Goal: Use online tool/utility: Utilize a website feature to perform a specific function

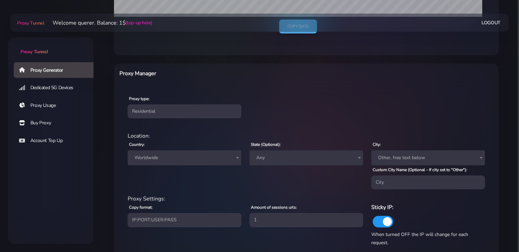
scroll to position [246, 0]
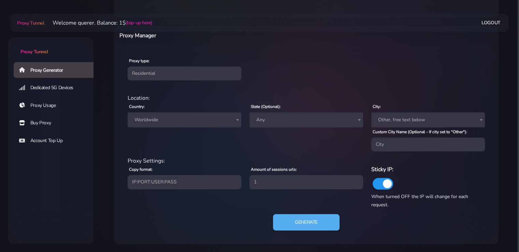
drag, startPoint x: 168, startPoint y: 115, endPoint x: 172, endPoint y: 116, distance: 3.5
click at [169, 115] on span "Worldwide" at bounding box center [184, 120] width 105 height 10
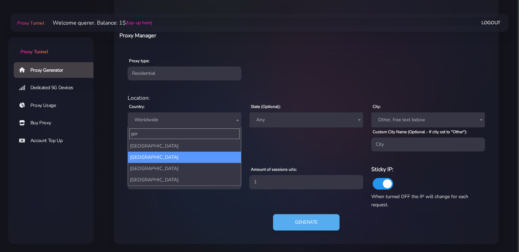
type input "ger"
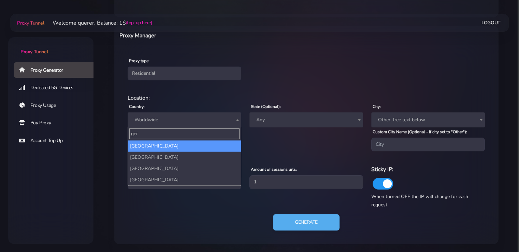
select select "DE"
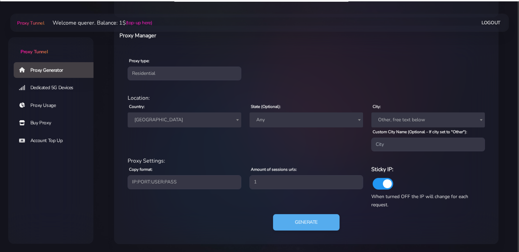
click at [272, 116] on span "Any" at bounding box center [305, 120] width 105 height 10
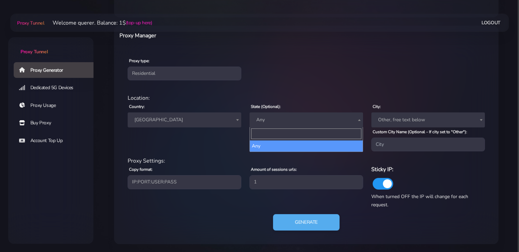
click at [265, 117] on span "Any" at bounding box center [305, 120] width 105 height 10
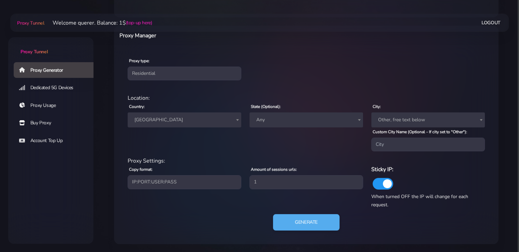
click at [265, 117] on span "Any" at bounding box center [305, 120] width 105 height 10
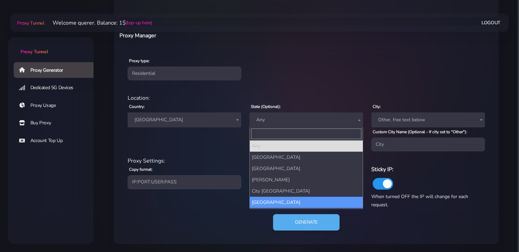
select select "[GEOGRAPHIC_DATA]"
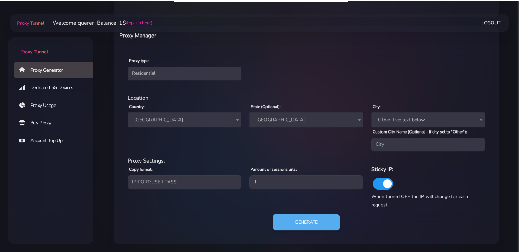
click at [272, 124] on span "[GEOGRAPHIC_DATA]" at bounding box center [306, 119] width 114 height 15
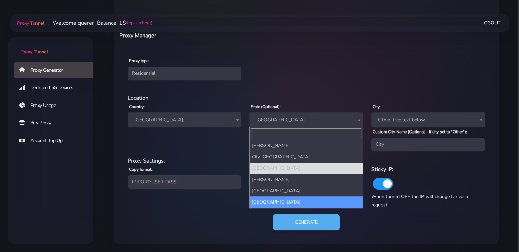
scroll to position [34, 0]
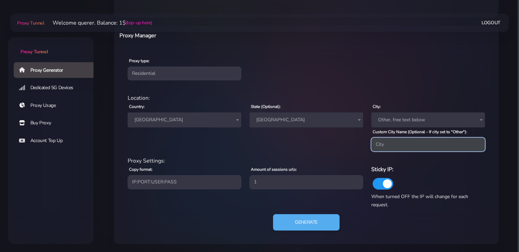
click at [391, 144] on input "Custom City Name (Optional - If city set to "Other"):" at bounding box center [428, 144] width 114 height 14
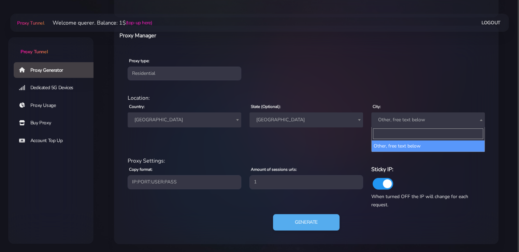
click at [388, 123] on span "Other, free text below" at bounding box center [427, 120] width 105 height 10
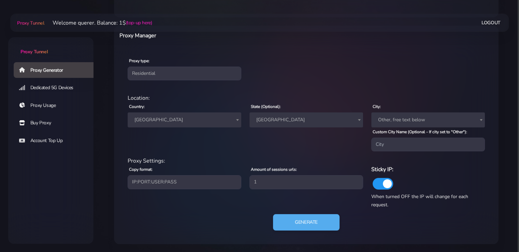
click at [388, 123] on span "Other, free text below" at bounding box center [427, 120] width 105 height 10
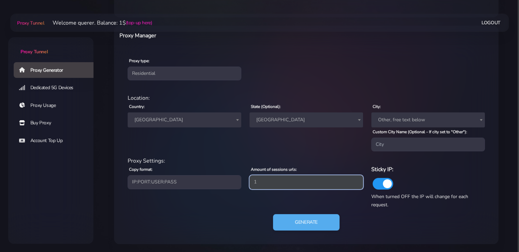
drag, startPoint x: 257, startPoint y: 187, endPoint x: 178, endPoint y: 190, distance: 78.5
click at [178, 190] on div "Proxy Settings: Copy format: IP:PORT:USER:PASS USER:PASS@IP:PORT PORT:IP:USER:[…" at bounding box center [306, 183] width 365 height 52
type input "5"
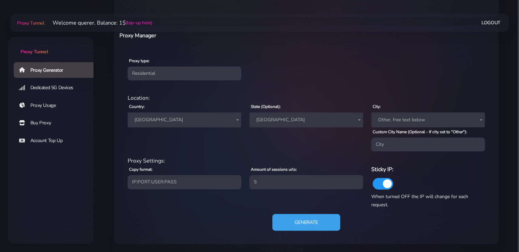
click at [308, 228] on button "Generate" at bounding box center [306, 222] width 68 height 17
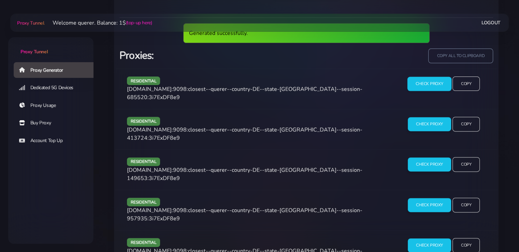
click at [424, 84] on input "Check Proxy" at bounding box center [429, 83] width 44 height 14
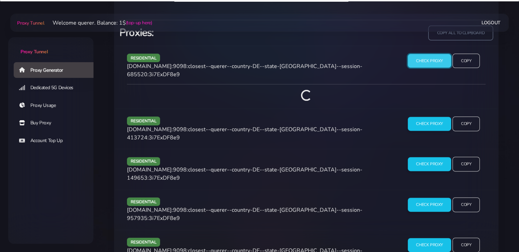
scroll to position [478, 0]
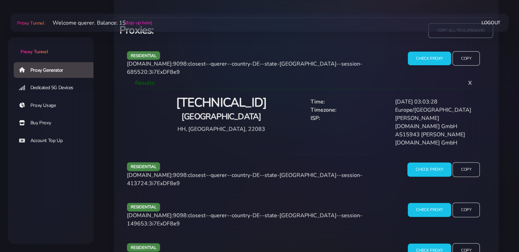
click at [434, 162] on input "Check Proxy" at bounding box center [429, 169] width 44 height 14
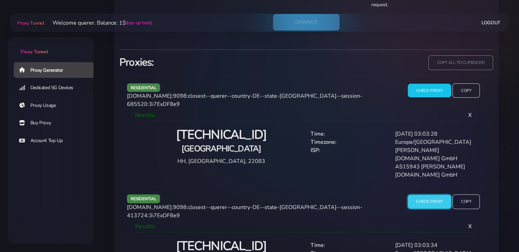
scroll to position [444, 0]
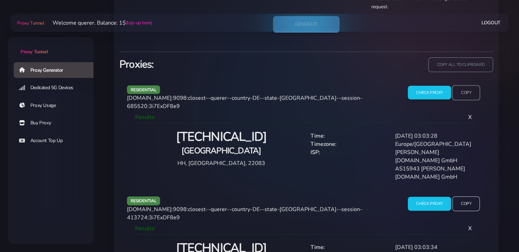
click at [464, 93] on input "Copy" at bounding box center [466, 92] width 28 height 15
click at [1, 113] on body "Proxy Tunnel Proxy Generator Dedicated 5G Devices Proxy Usage Buy Proxy Account…" at bounding box center [259, 0] width 519 height 841
click at [0, 161] on body "Proxy Tunnel Proxy Generator Dedicated 5G Devices Proxy Usage Buy Proxy Account…" at bounding box center [259, 0] width 519 height 841
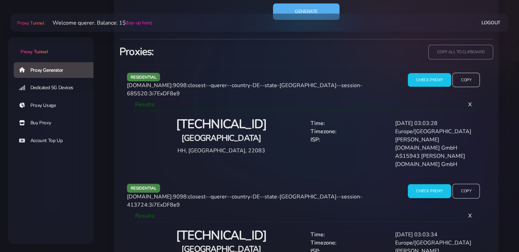
scroll to position [478, 0]
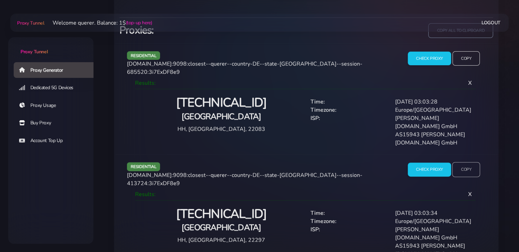
click at [468, 162] on input "Copy" at bounding box center [466, 169] width 28 height 15
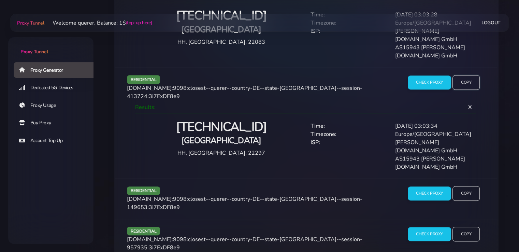
scroll to position [567, 0]
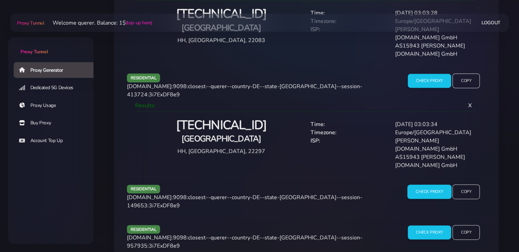
click at [428, 185] on input "Check Proxy" at bounding box center [429, 192] width 44 height 14
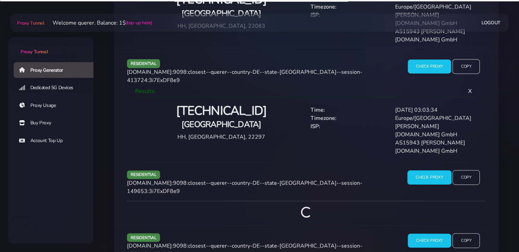
scroll to position [590, 0]
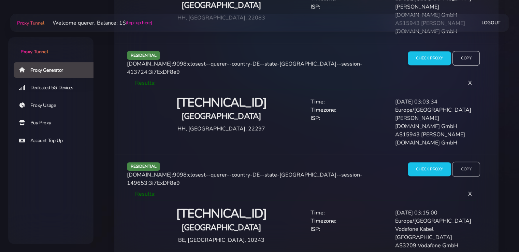
click at [469, 162] on input "Copy" at bounding box center [466, 169] width 28 height 15
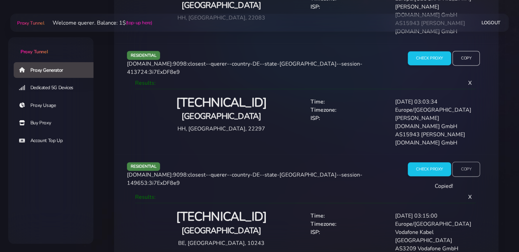
click at [469, 162] on input "Copy" at bounding box center [466, 169] width 28 height 15
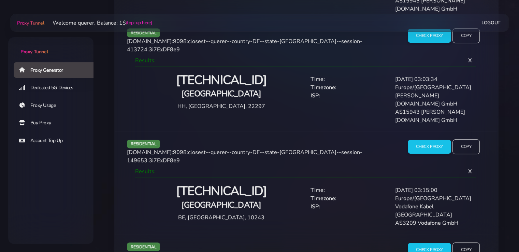
scroll to position [624, 0]
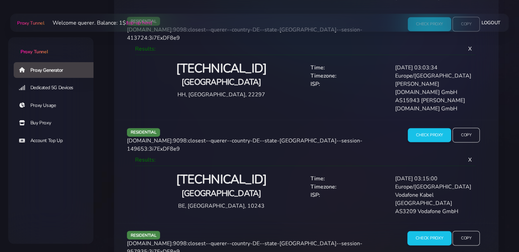
click at [430, 231] on input "Check Proxy" at bounding box center [429, 238] width 44 height 14
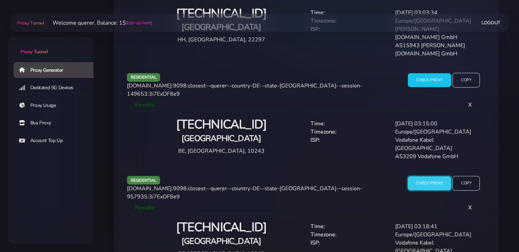
scroll to position [681, 0]
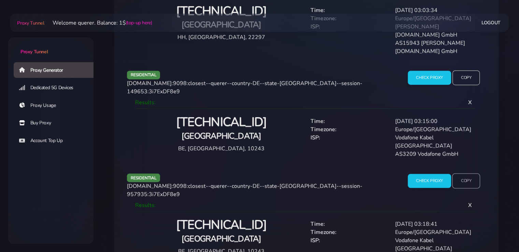
click at [464, 173] on input "Copy" at bounding box center [466, 180] width 28 height 15
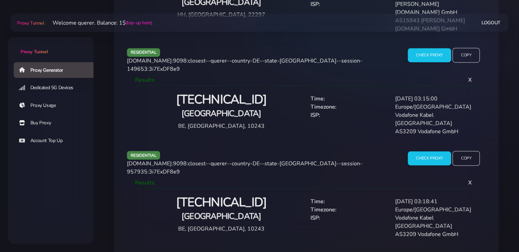
scroll to position [738, 0]
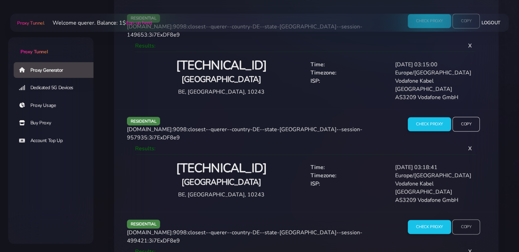
click at [464, 219] on input "Copy" at bounding box center [466, 226] width 28 height 15
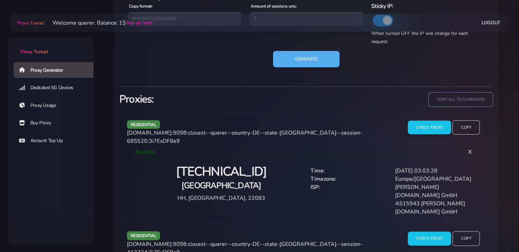
scroll to position [328, 0]
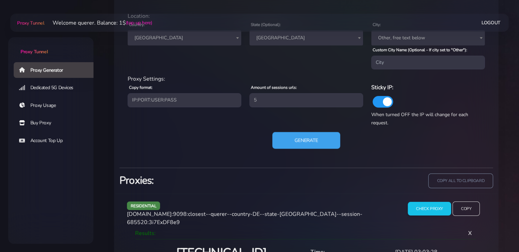
click at [281, 135] on button "Generate" at bounding box center [306, 140] width 68 height 17
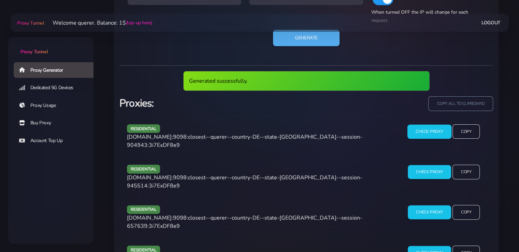
click at [430, 131] on input "Check Proxy" at bounding box center [429, 131] width 44 height 14
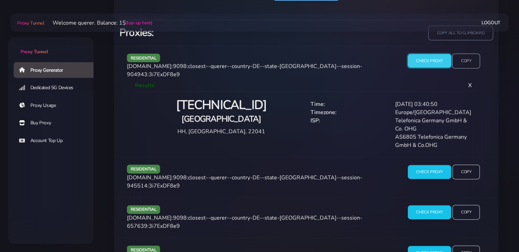
scroll to position [501, 0]
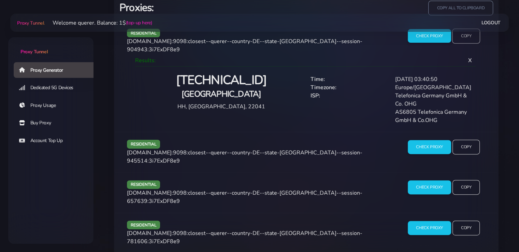
click at [464, 39] on input "Copy" at bounding box center [466, 35] width 28 height 15
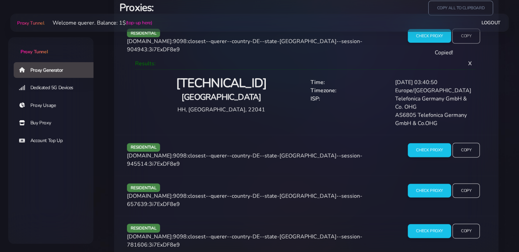
click at [464, 39] on input "Copy" at bounding box center [466, 35] width 28 height 15
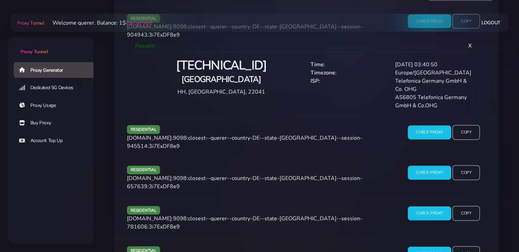
scroll to position [524, 0]
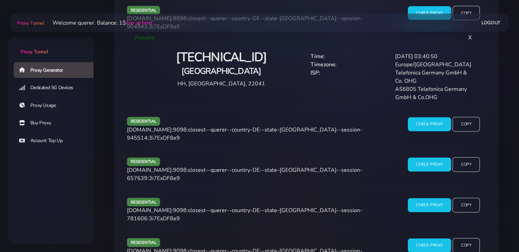
drag, startPoint x: 0, startPoint y: 140, endPoint x: 63, endPoint y: 126, distance: 64.2
drag, startPoint x: 0, startPoint y: 108, endPoint x: 64, endPoint y: 117, distance: 64.5
click at [440, 117] on input "Check Proxy" at bounding box center [429, 124] width 44 height 14
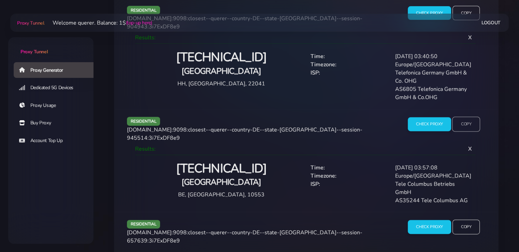
click at [464, 117] on input "Copy" at bounding box center [466, 124] width 28 height 15
click at [464, 120] on input "Copy" at bounding box center [466, 124] width 28 height 15
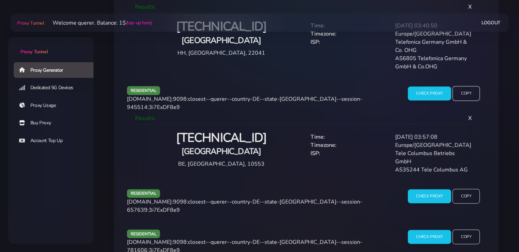
scroll to position [581, 0]
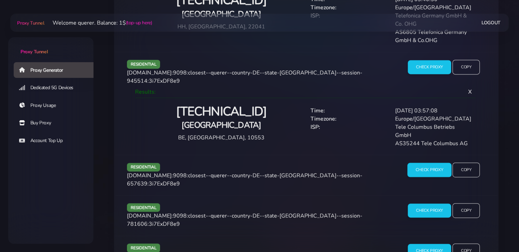
click at [435, 163] on input "Check Proxy" at bounding box center [429, 170] width 44 height 14
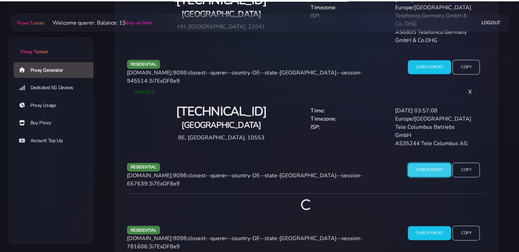
scroll to position [603, 0]
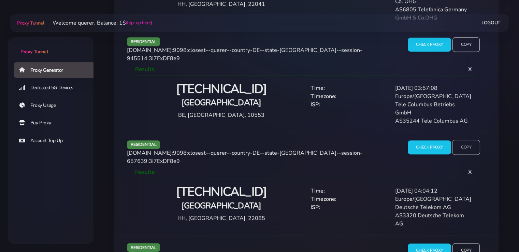
click at [471, 140] on input "Copy" at bounding box center [466, 147] width 28 height 15
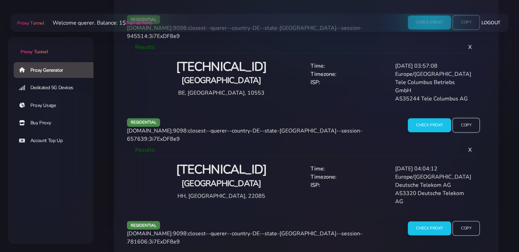
scroll to position [637, 0]
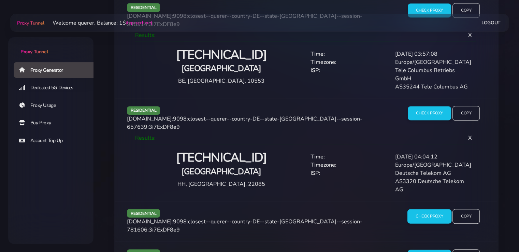
click at [416, 209] on input "Check Proxy" at bounding box center [429, 216] width 44 height 14
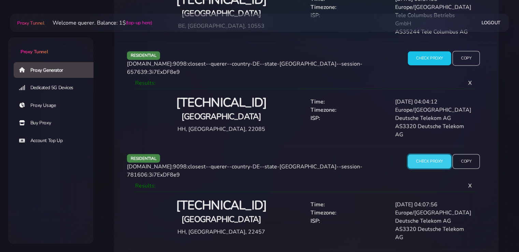
scroll to position [695, 0]
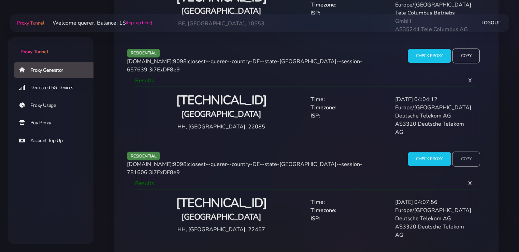
click at [467, 151] on input "Copy" at bounding box center [466, 158] width 28 height 15
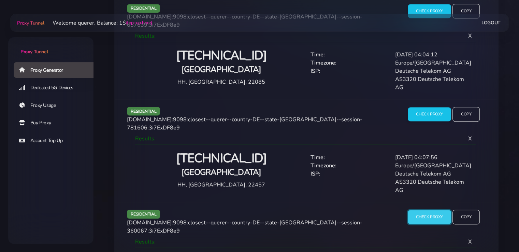
scroll to position [751, 0]
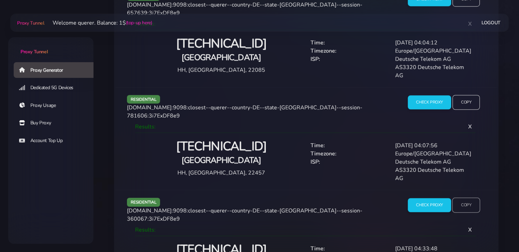
click at [471, 198] on input "Copy" at bounding box center [466, 205] width 28 height 15
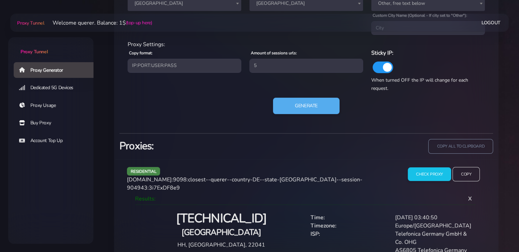
scroll to position [239, 0]
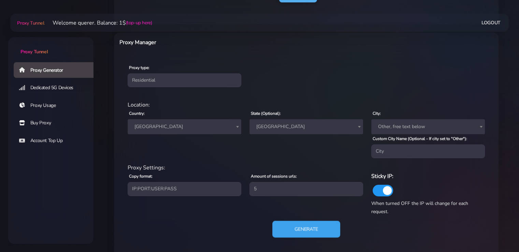
click at [296, 227] on button "Generate" at bounding box center [306, 229] width 68 height 17
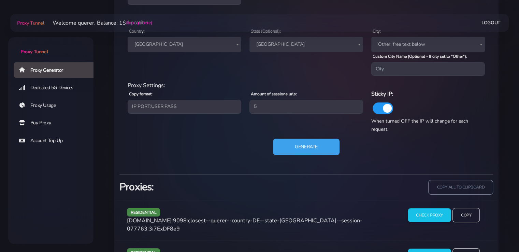
scroll to position [376, 0]
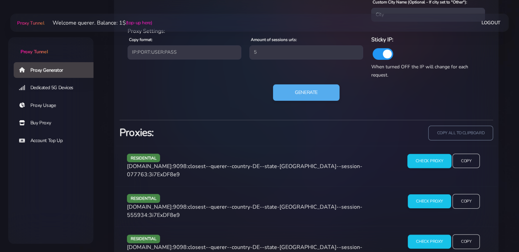
click at [418, 157] on input "Check Proxy" at bounding box center [429, 161] width 44 height 14
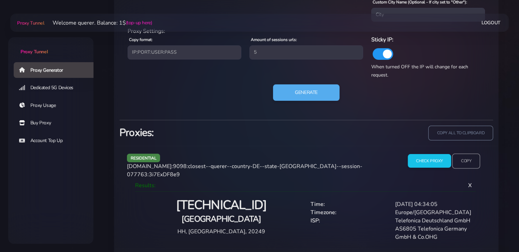
click at [471, 159] on input "Copy" at bounding box center [466, 160] width 28 height 15
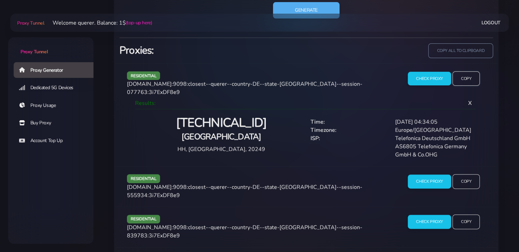
scroll to position [512, 0]
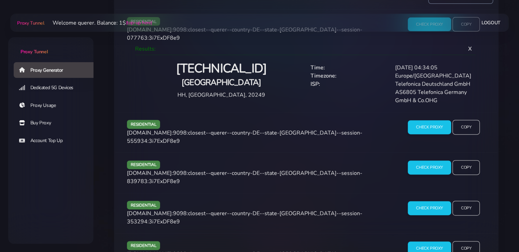
drag, startPoint x: 0, startPoint y: 100, endPoint x: 78, endPoint y: 98, distance: 78.2
click at [418, 120] on input "Check Proxy" at bounding box center [429, 127] width 44 height 14
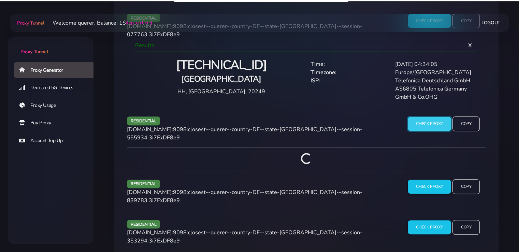
scroll to position [538, 0]
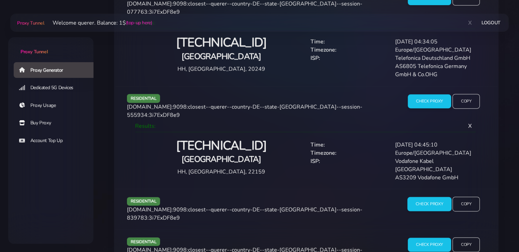
click at [427, 197] on input "Check Proxy" at bounding box center [429, 204] width 44 height 14
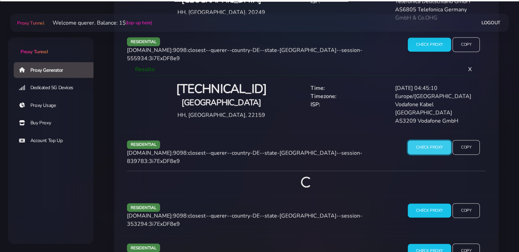
scroll to position [595, 0]
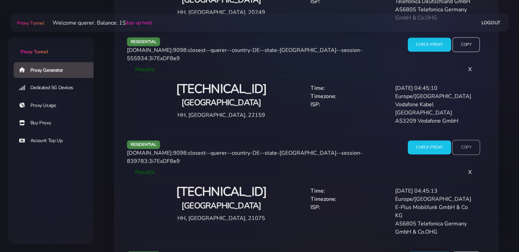
click at [465, 140] on input "Copy" at bounding box center [466, 147] width 28 height 15
